Goal: Task Accomplishment & Management: Use online tool/utility

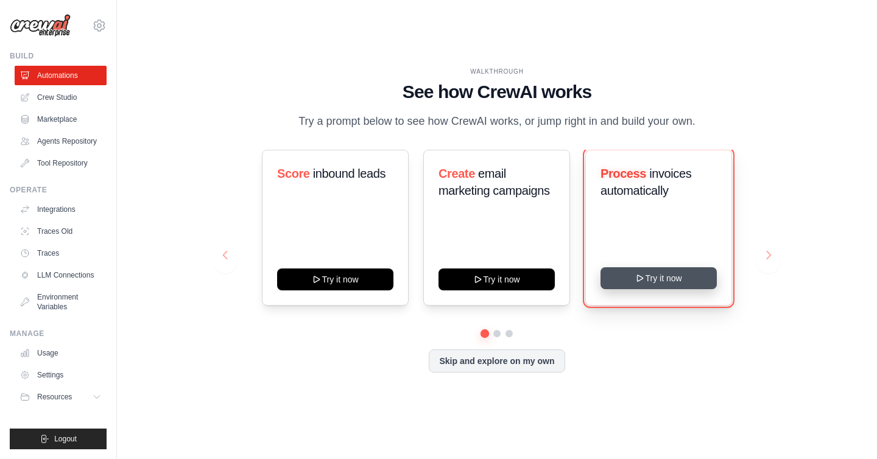
click at [659, 280] on button "Try it now" at bounding box center [658, 278] width 116 height 22
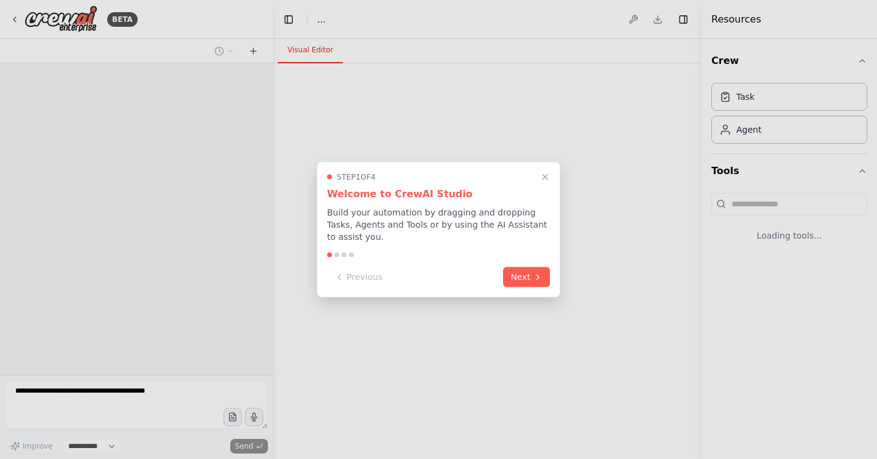
select select "****"
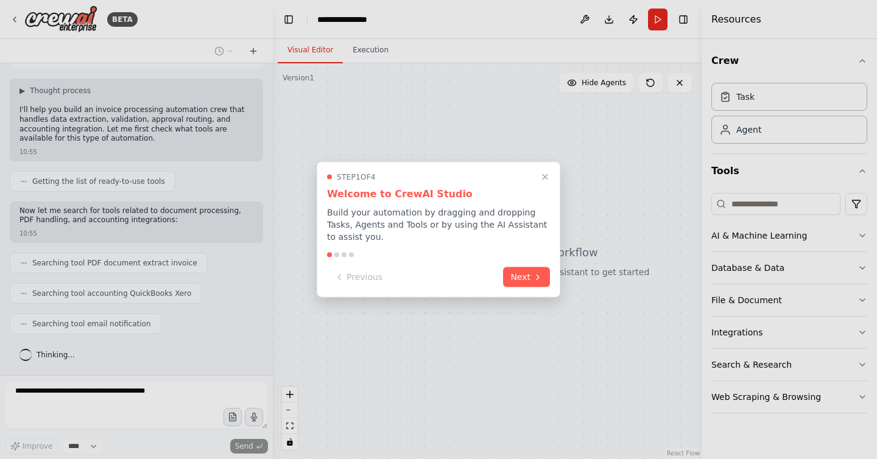
scroll to position [95, 0]
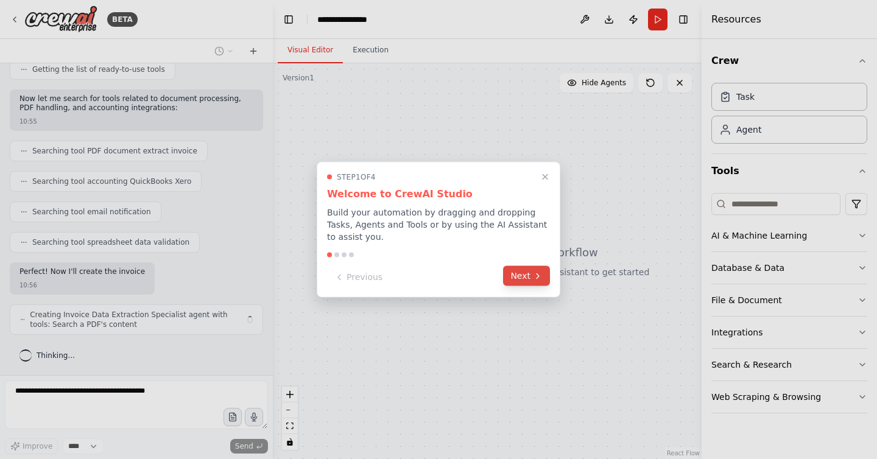
click at [530, 280] on button "Next" at bounding box center [526, 276] width 47 height 20
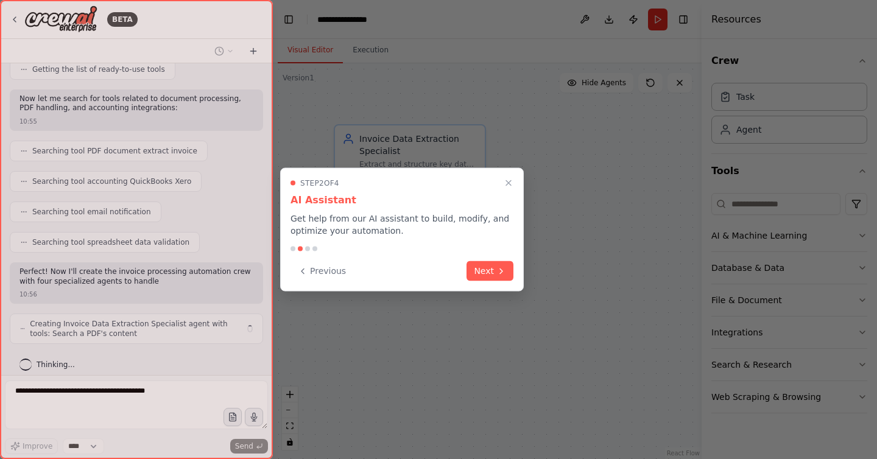
scroll to position [186, 0]
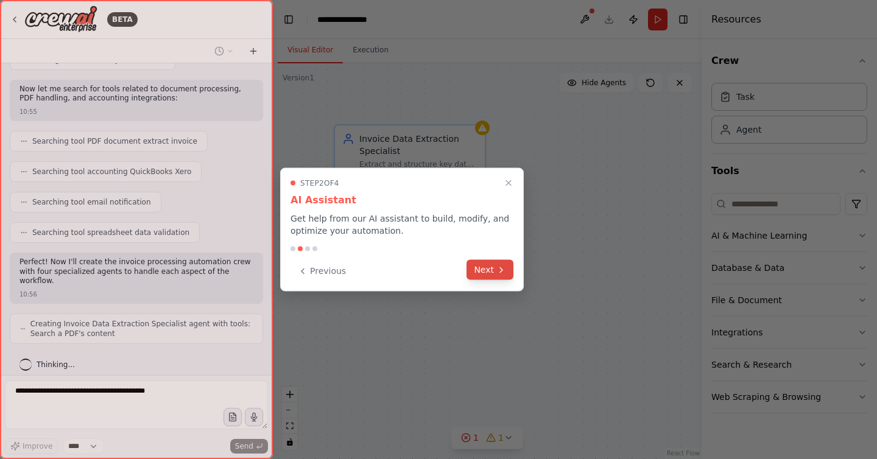
click at [505, 274] on icon at bounding box center [501, 270] width 10 height 10
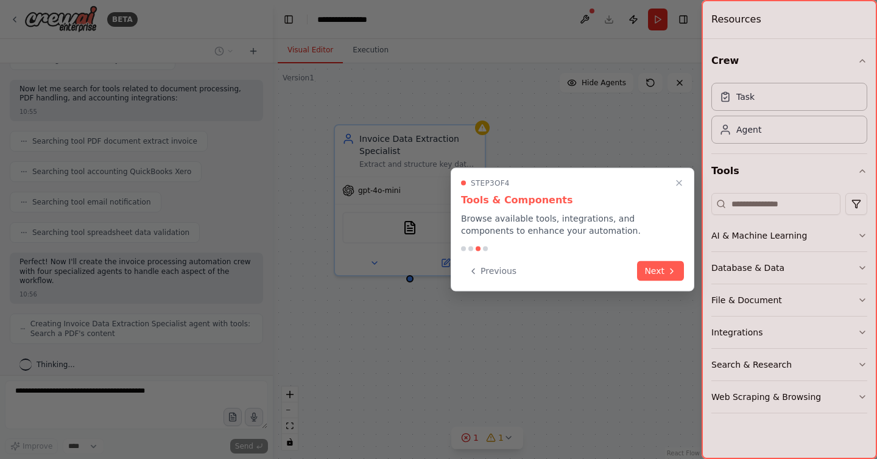
scroll to position [226, 0]
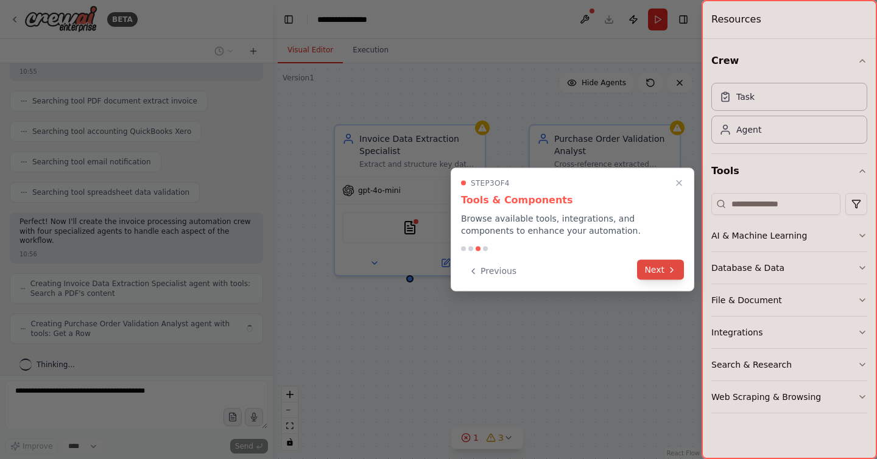
click at [661, 276] on button "Next" at bounding box center [660, 270] width 47 height 20
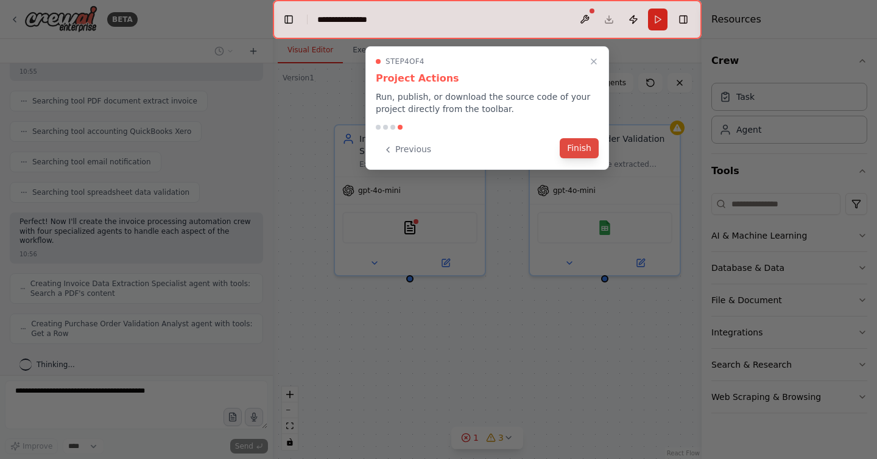
click at [583, 145] on button "Finish" at bounding box center [578, 148] width 39 height 20
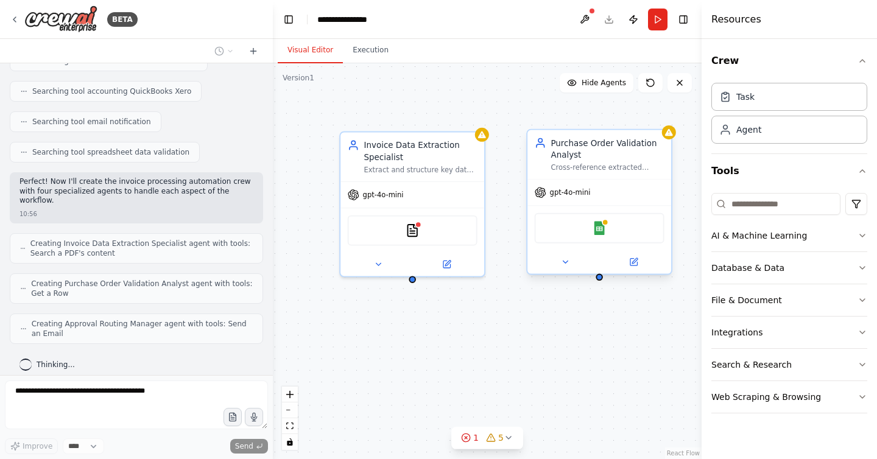
scroll to position [307, 0]
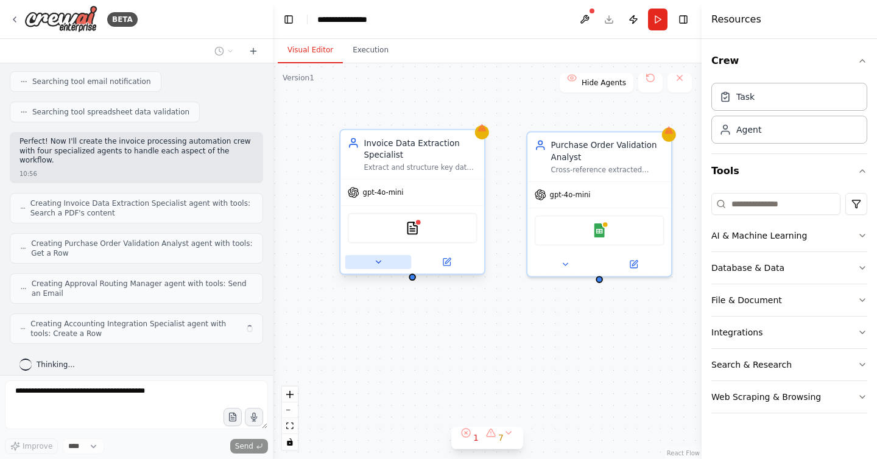
click at [383, 261] on button at bounding box center [378, 262] width 66 height 14
click at [377, 261] on icon at bounding box center [378, 262] width 5 height 2
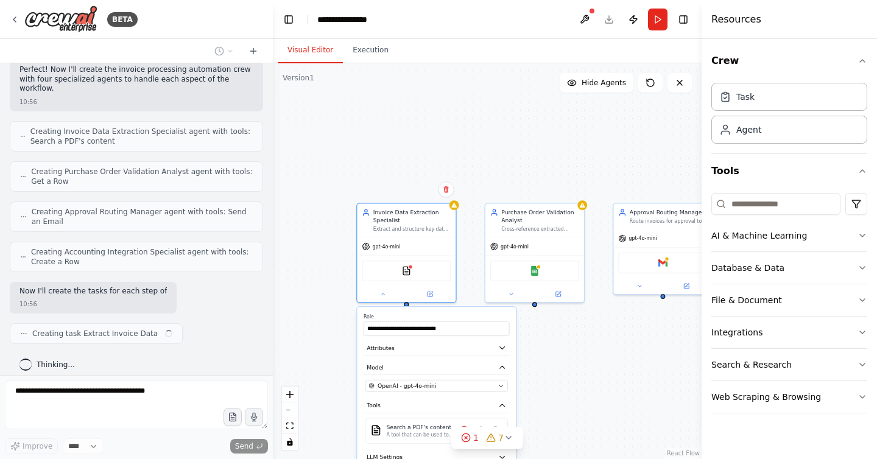
scroll to position [388, 0]
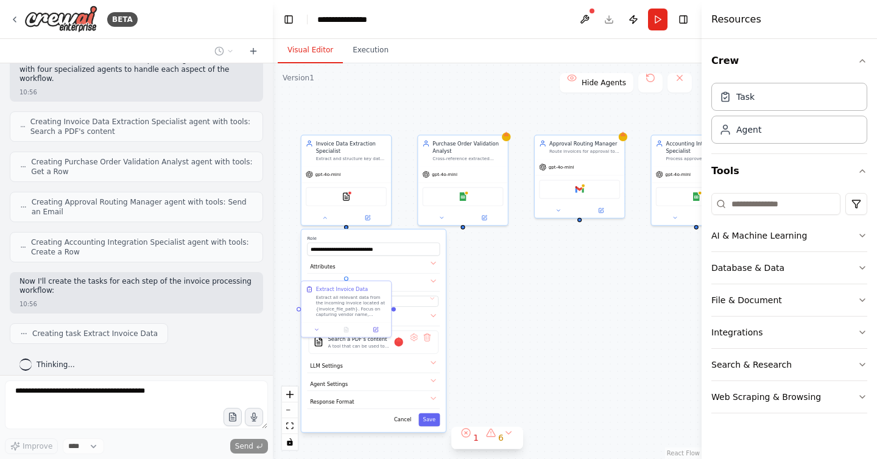
drag, startPoint x: 503, startPoint y: 158, endPoint x: 443, endPoint y: 71, distance: 105.0
click at [443, 71] on div ".deletable-edge-delete-btn { width: 20px; height: 20px; border: 0px solid #ffff…" at bounding box center [487, 261] width 429 height 396
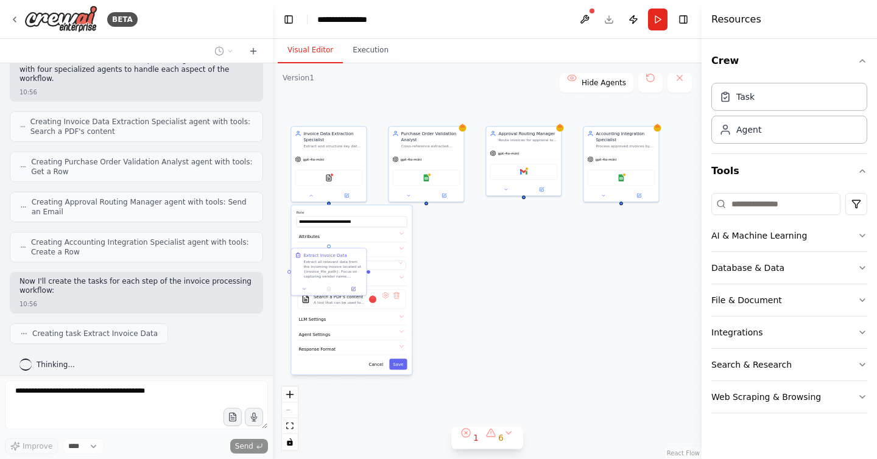
drag, startPoint x: 499, startPoint y: 234, endPoint x: 465, endPoint y: 240, distance: 34.1
click at [465, 240] on div ".deletable-edge-delete-btn { width: 20px; height: 20px; border: 0px solid #ffff…" at bounding box center [487, 261] width 429 height 396
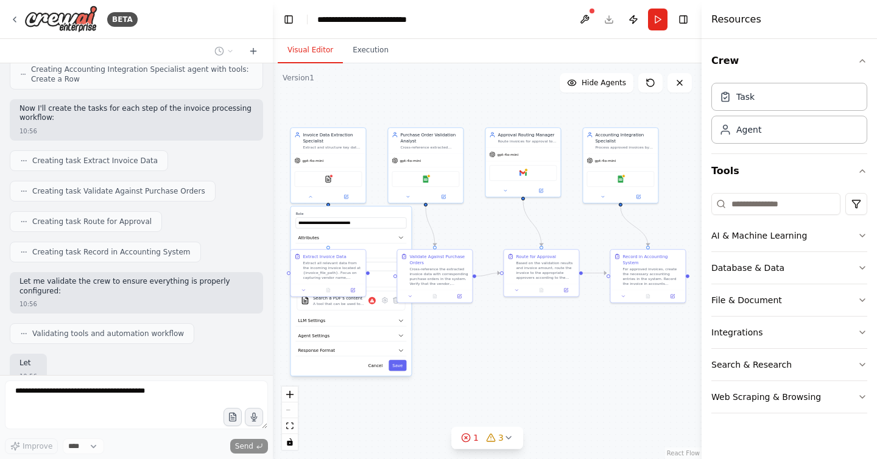
scroll to position [634, 0]
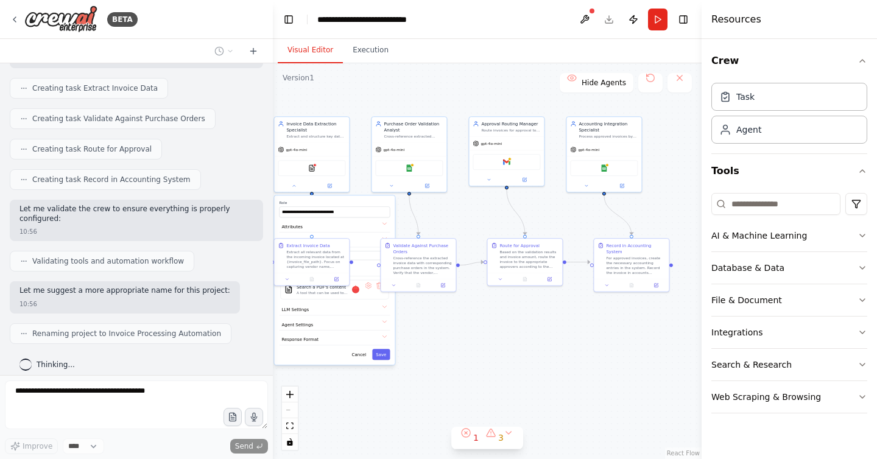
click at [568, 368] on div ".deletable-edge-delete-btn { width: 20px; height: 20px; border: 0px solid #ffff…" at bounding box center [487, 261] width 429 height 396
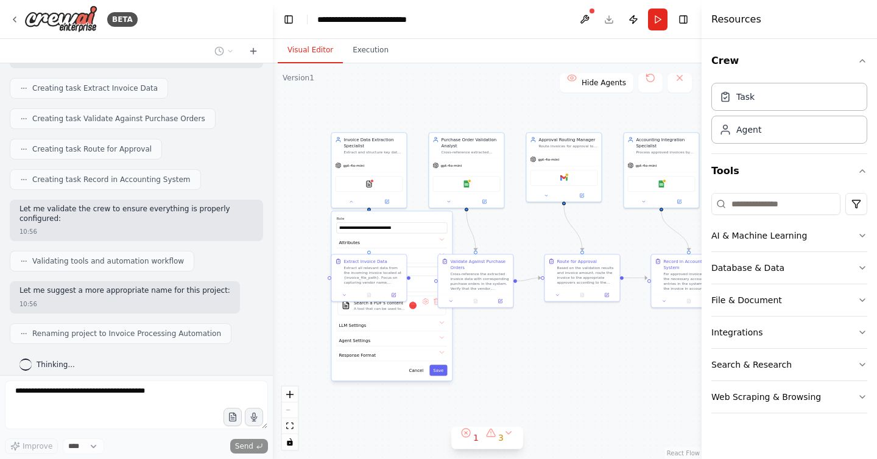
drag, startPoint x: 548, startPoint y: 343, endPoint x: 594, endPoint y: 351, distance: 45.7
click at [594, 351] on div ".deletable-edge-delete-btn { width: 20px; height: 20px; border: 0px solid #ffff…" at bounding box center [487, 261] width 429 height 396
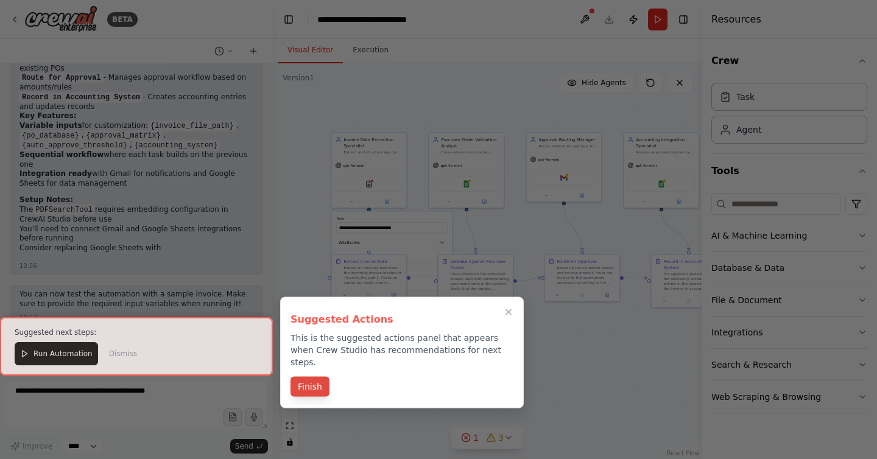
scroll to position [1094, 0]
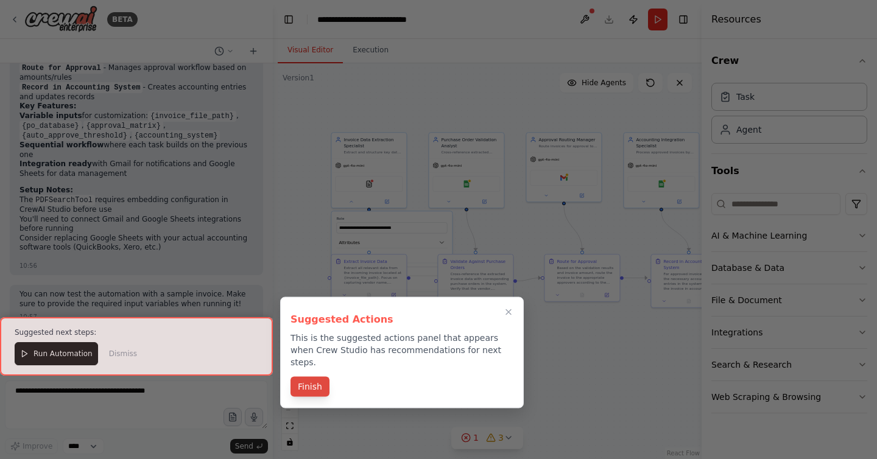
click at [310, 382] on button "Finish" at bounding box center [309, 387] width 39 height 20
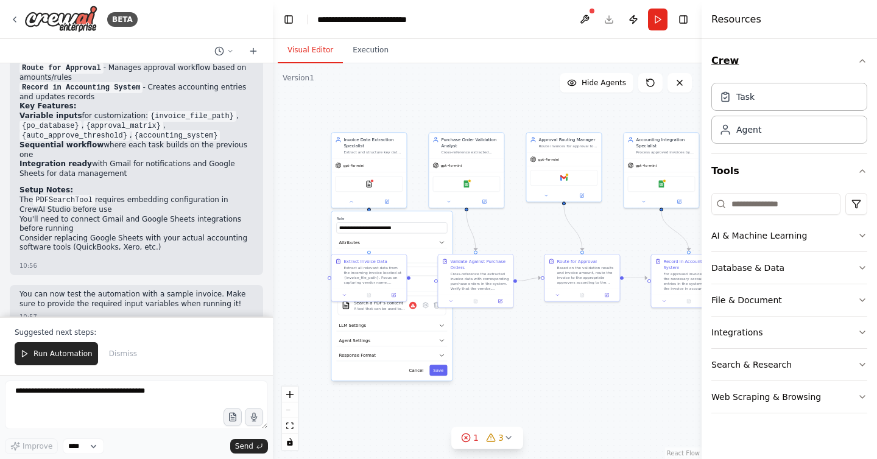
click at [864, 63] on icon "button" at bounding box center [862, 61] width 10 height 10
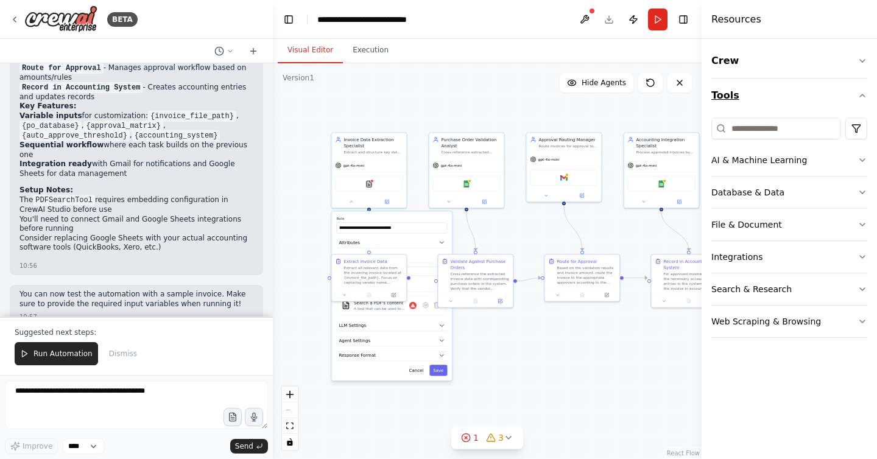
click at [854, 84] on button "Tools" at bounding box center [789, 96] width 156 height 34
